Goal: Task Accomplishment & Management: Complete application form

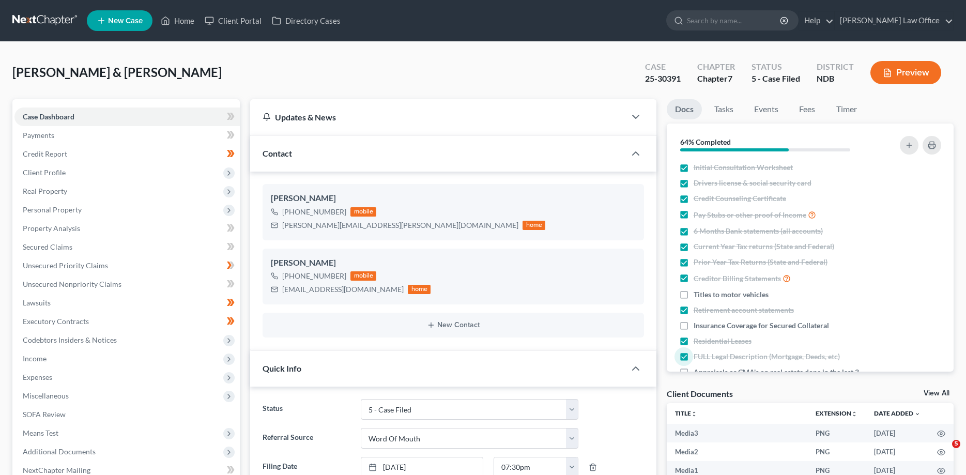
select select "8"
select select "0"
select select "1"
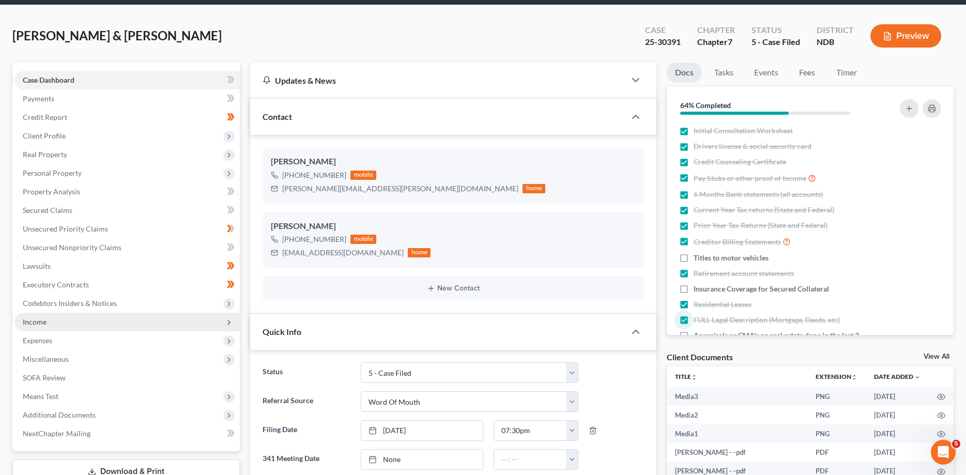
scroll to position [53, 0]
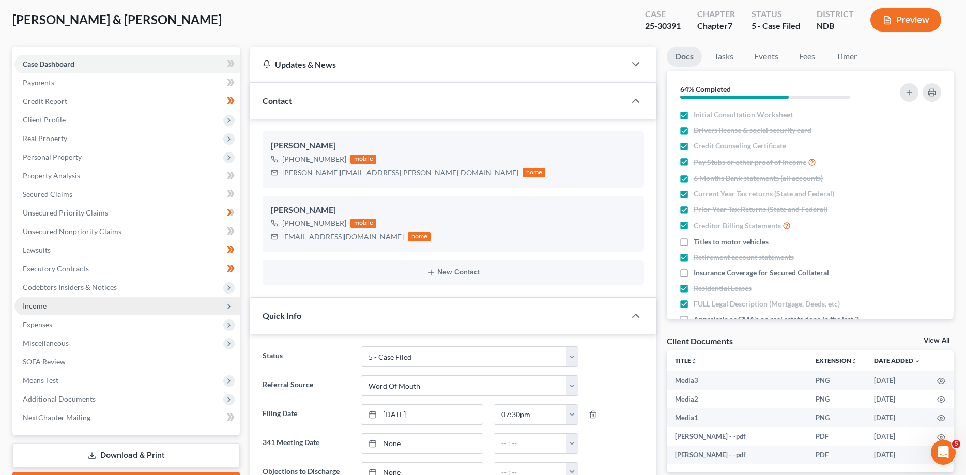
click at [38, 304] on span "Income" at bounding box center [35, 305] width 24 height 9
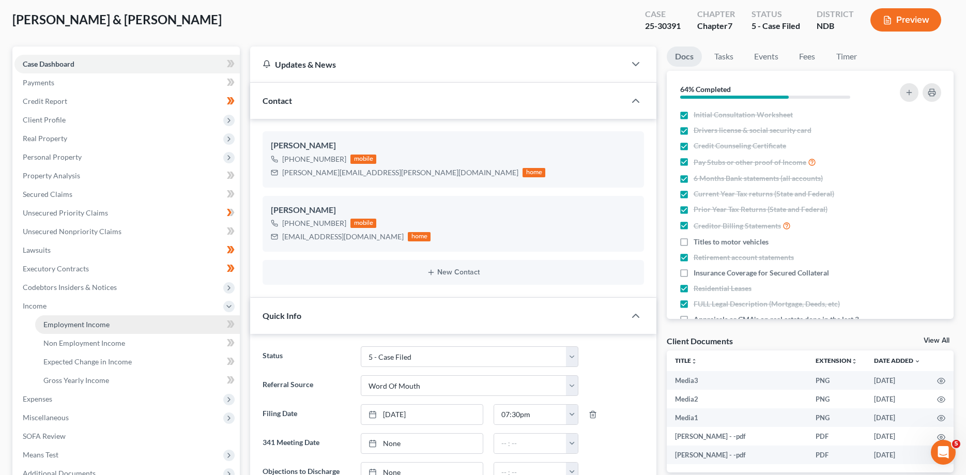
click at [64, 326] on span "Employment Income" at bounding box center [76, 324] width 66 height 9
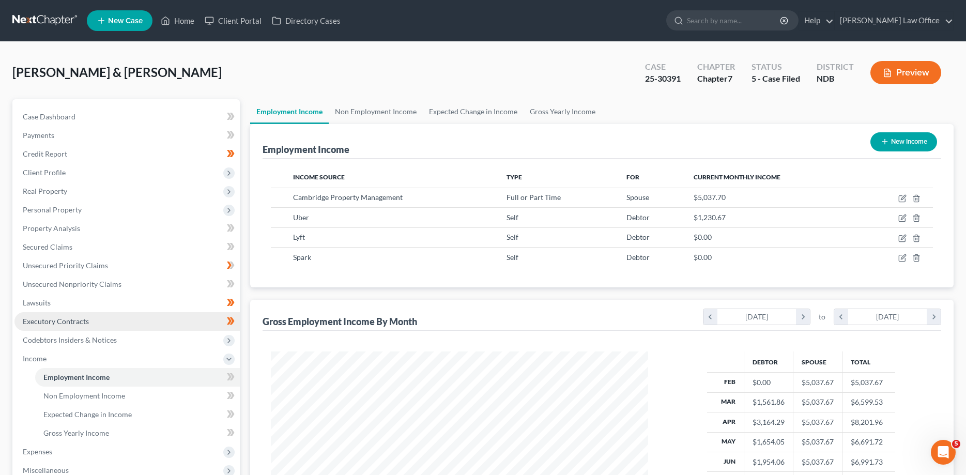
scroll to position [158, 0]
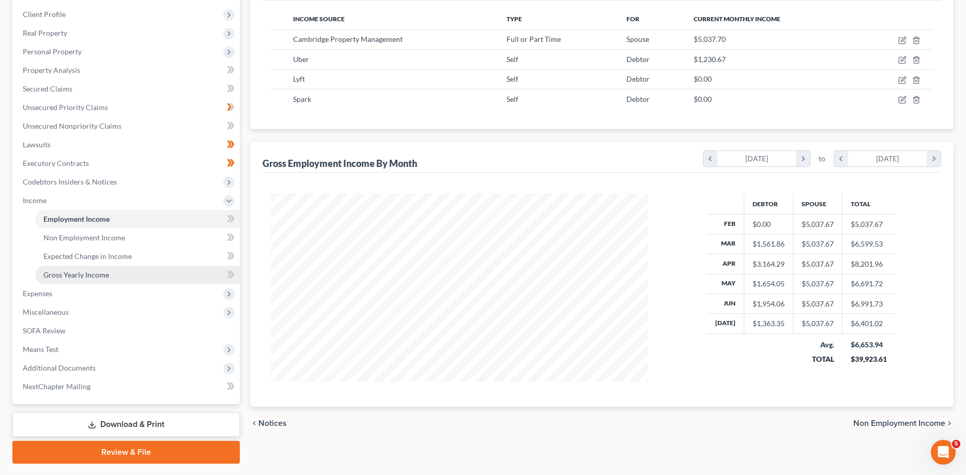
click at [91, 274] on span "Gross Yearly Income" at bounding box center [76, 274] width 66 height 9
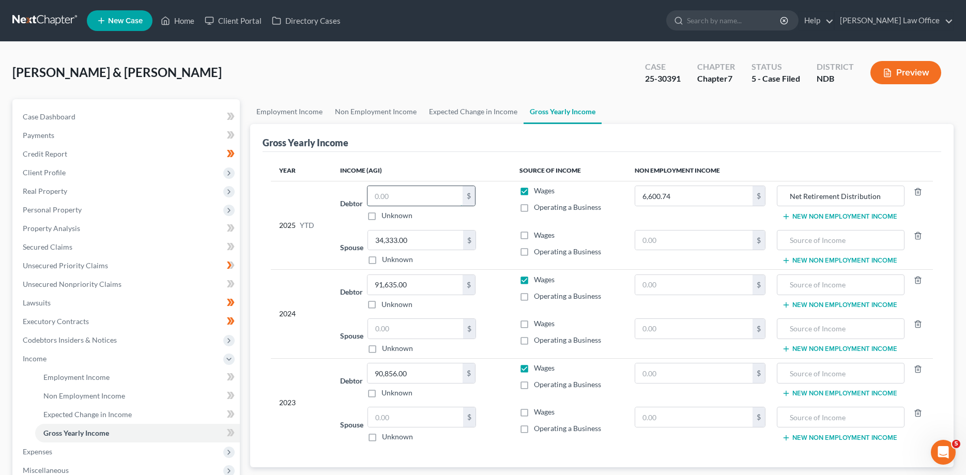
click at [391, 195] on input "text" at bounding box center [414, 196] width 95 height 20
type input "9,578.50"
click at [47, 113] on span "Case Dashboard" at bounding box center [49, 116] width 53 height 9
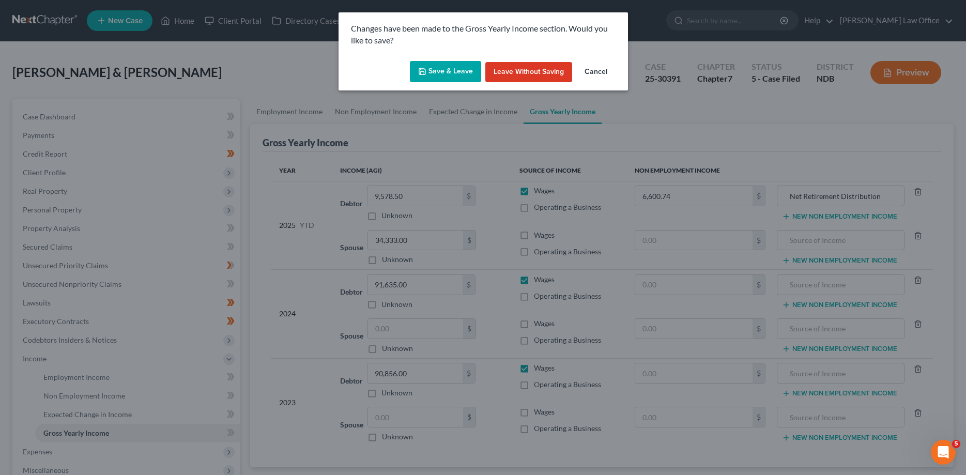
click at [449, 60] on div "Save & Leave Leave without Saving Cancel" at bounding box center [483, 74] width 289 height 34
click at [447, 68] on button "Save & Leave" at bounding box center [445, 72] width 71 height 22
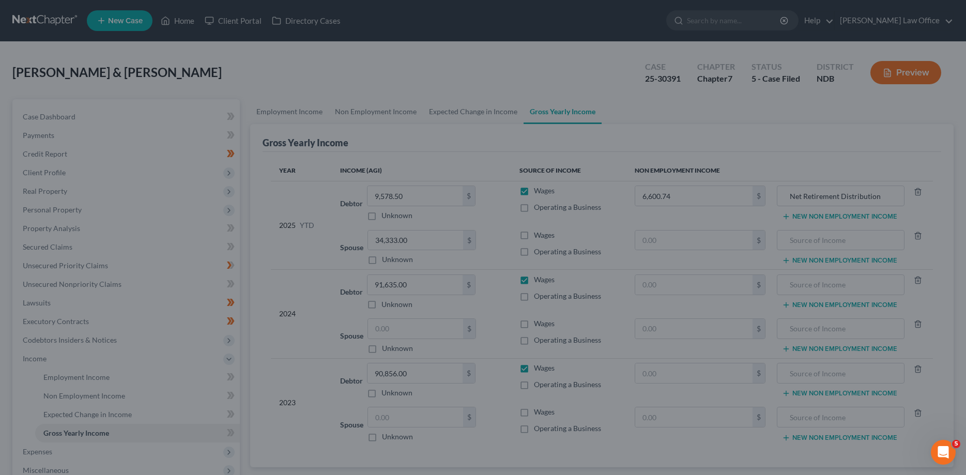
select select "0"
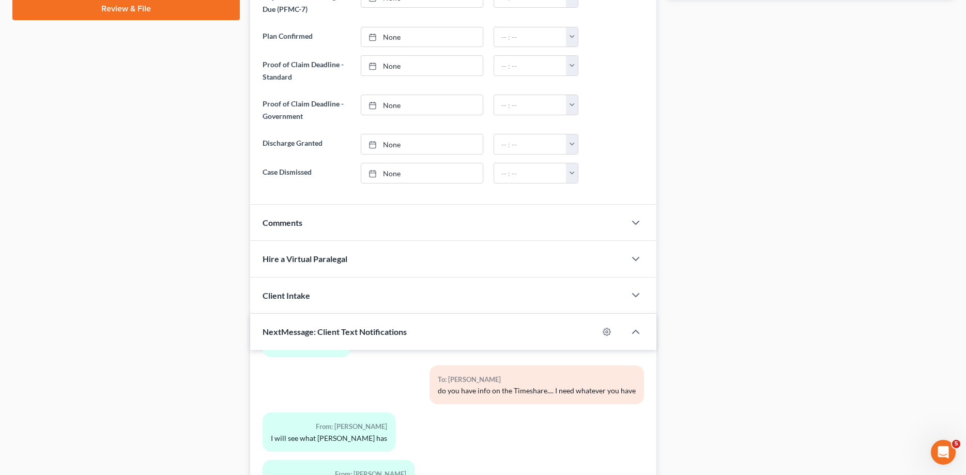
scroll to position [672, 0]
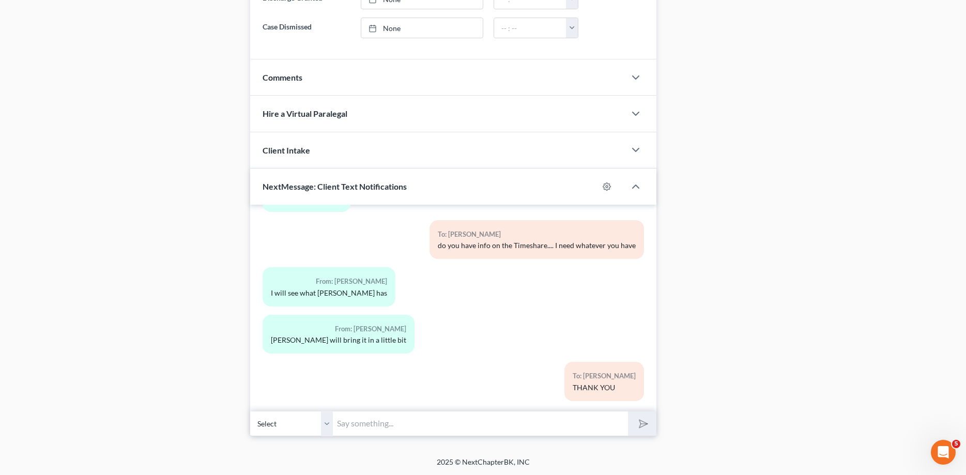
click at [250, 411] on select "Select [PHONE_NUMBER] - [PERSON_NAME] [PHONE_NUMBER] - [PERSON_NAME]" at bounding box center [291, 423] width 83 height 25
select select "1"
click option "[PHONE_NUMBER] - [PERSON_NAME]" at bounding box center [0, 0] width 0 height 0
click at [368, 424] on input "text" at bounding box center [480, 423] width 295 height 25
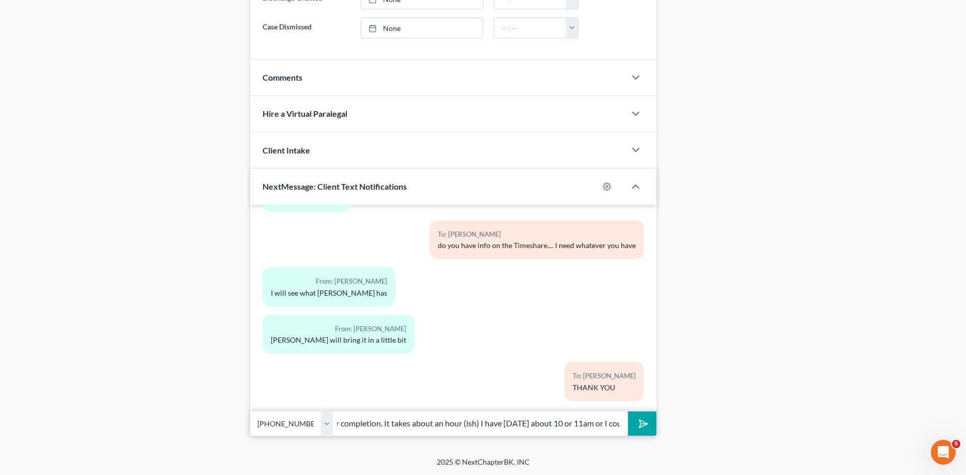
scroll to position [0, 284]
type input "Hi again; so you and [PERSON_NAME] need to come into my office and sign your co…"
click at [628, 411] on button "submit" at bounding box center [642, 423] width 28 height 24
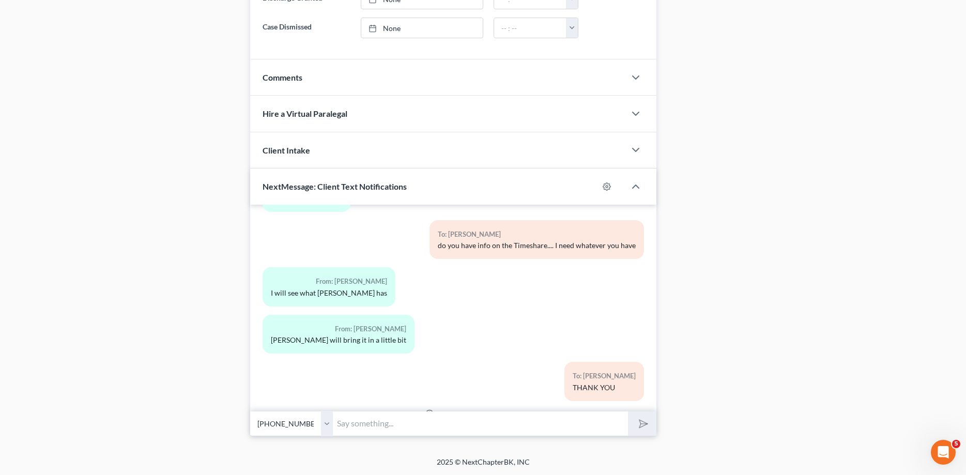
scroll to position [458, 0]
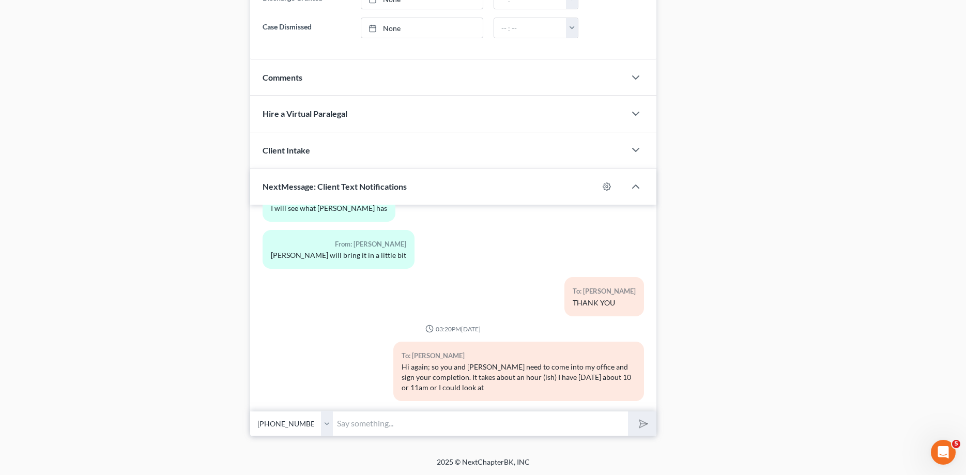
click at [400, 418] on input "text" at bounding box center [480, 423] width 295 height 25
type input "[DATE]"
click at [628, 411] on button "submit" at bounding box center [642, 423] width 28 height 24
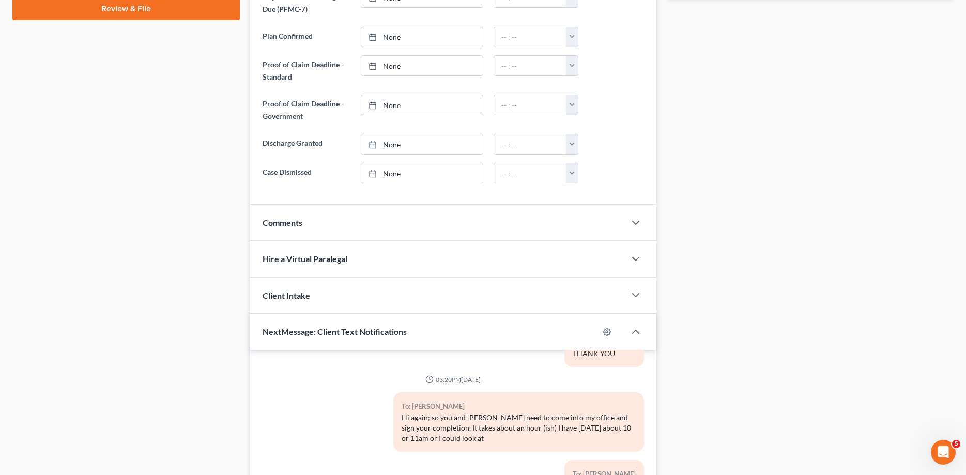
scroll to position [672, 0]
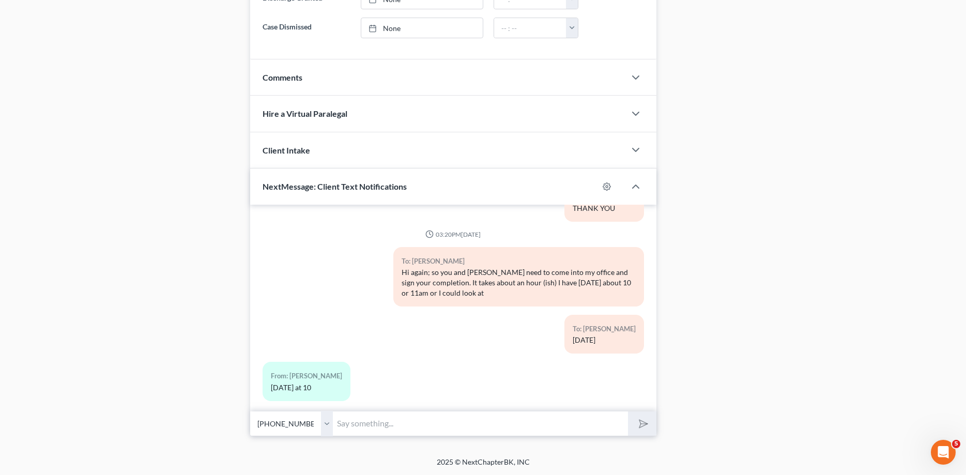
click at [250, 411] on select "Select [PHONE_NUMBER] - [PERSON_NAME] [PHONE_NUMBER] - [PERSON_NAME]" at bounding box center [291, 423] width 83 height 25
click option "[PHONE_NUMBER] - [PERSON_NAME]" at bounding box center [0, 0] width 0 height 0
click at [377, 423] on input "text" at bounding box center [480, 423] width 295 height 25
type input "Perfect see you both then!!!! THANK YOU"
click at [634, 427] on button "submit" at bounding box center [642, 423] width 28 height 24
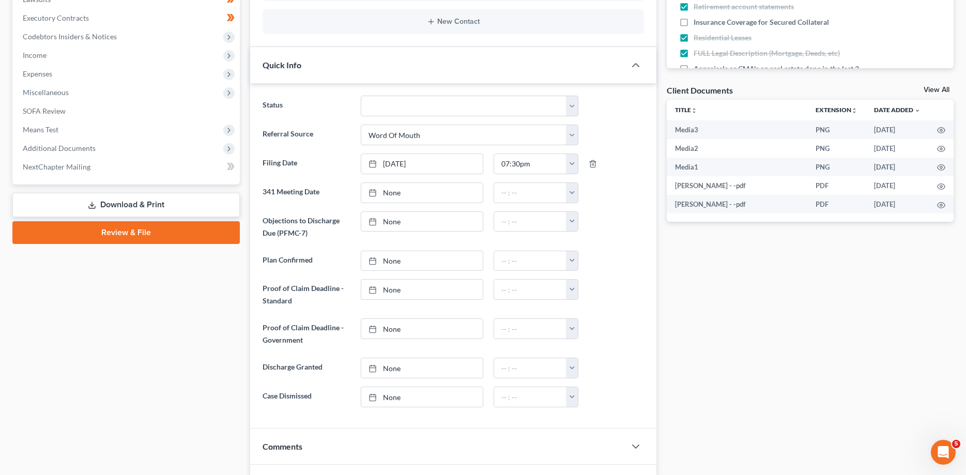
scroll to position [0, 0]
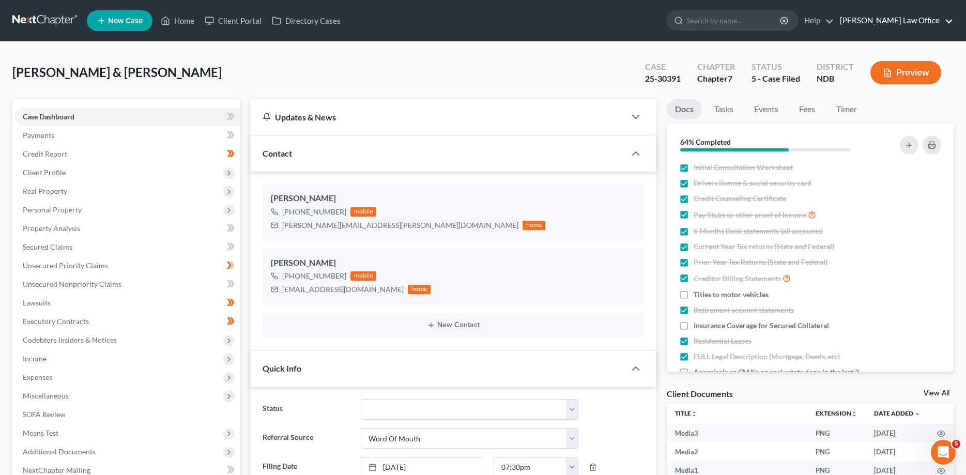
click at [898, 21] on link "[PERSON_NAME] Law Office" at bounding box center [894, 20] width 118 height 19
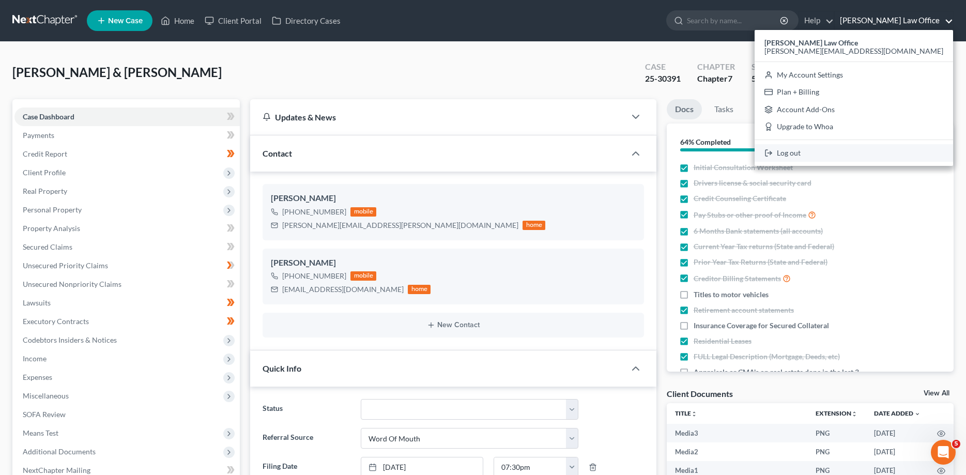
click at [889, 152] on link "Log out" at bounding box center [854, 153] width 198 height 18
